Goal: Task Accomplishment & Management: Manage account settings

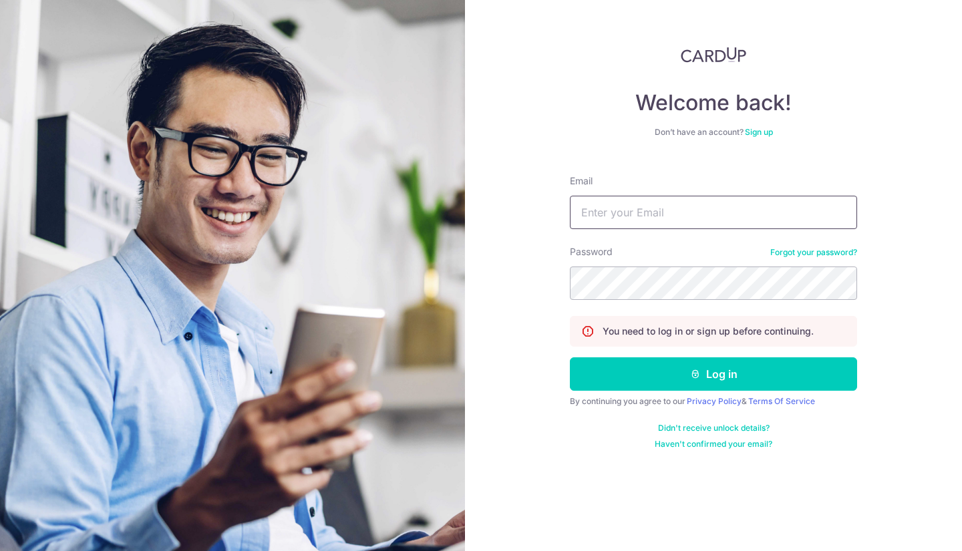
click at [633, 212] on input "Email" at bounding box center [713, 212] width 287 height 33
type input "[EMAIL_ADDRESS][DOMAIN_NAME]"
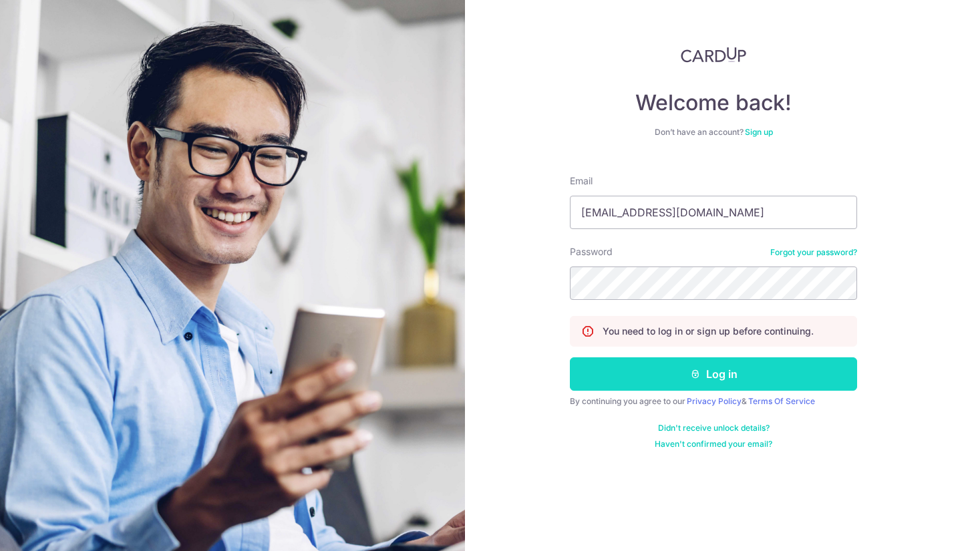
click at [671, 368] on button "Log in" at bounding box center [713, 373] width 287 height 33
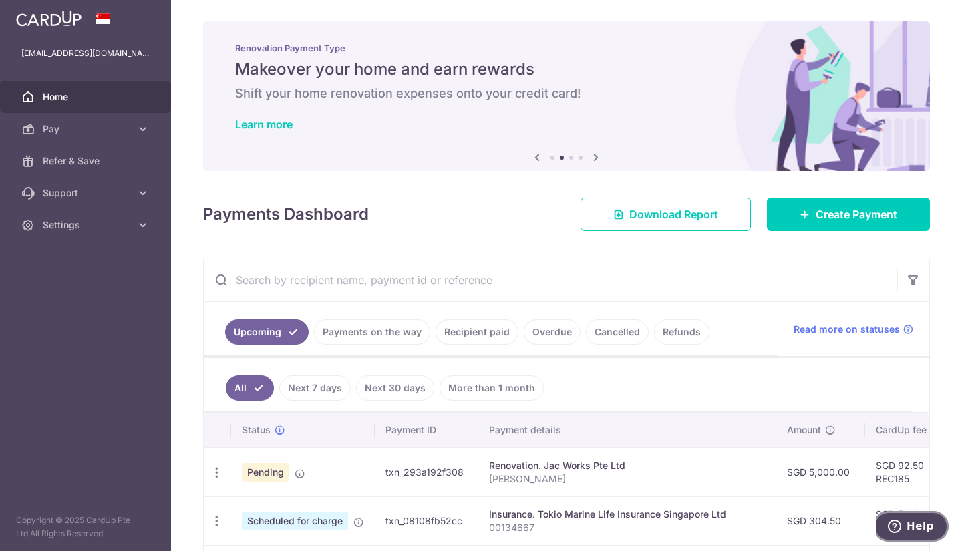
click at [897, 526] on icon "Help" at bounding box center [894, 525] width 5 height 5
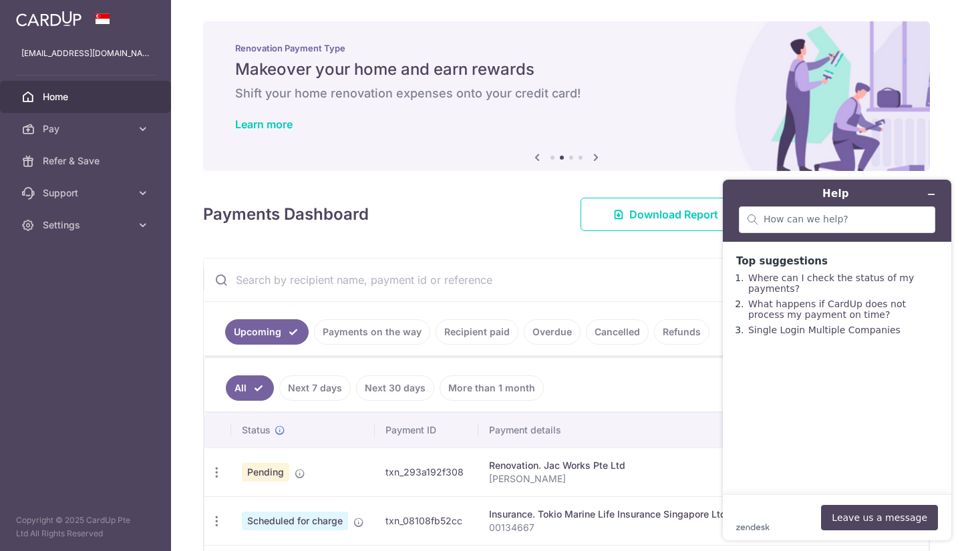
click at [773, 520] on div "zendesk .cls-1{fill:#03363d;} Leave us a message" at bounding box center [837, 517] width 202 height 25
